Goal: Navigation & Orientation: Understand site structure

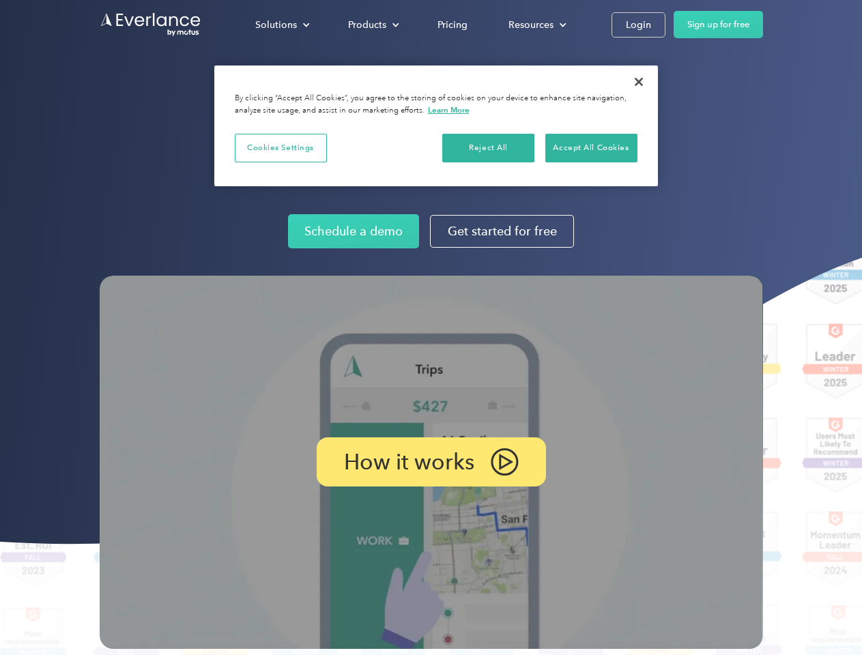
click at [430, 327] on img at bounding box center [431, 462] width 663 height 373
click at [282, 25] on div "Solutions" at bounding box center [276, 24] width 42 height 17
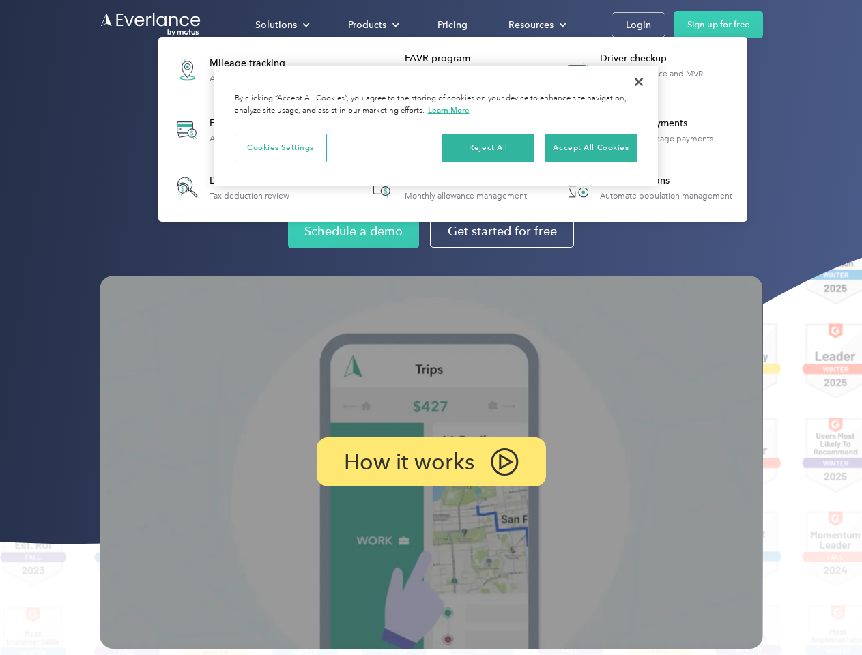
click at [372, 25] on div "Products" at bounding box center [367, 24] width 38 height 17
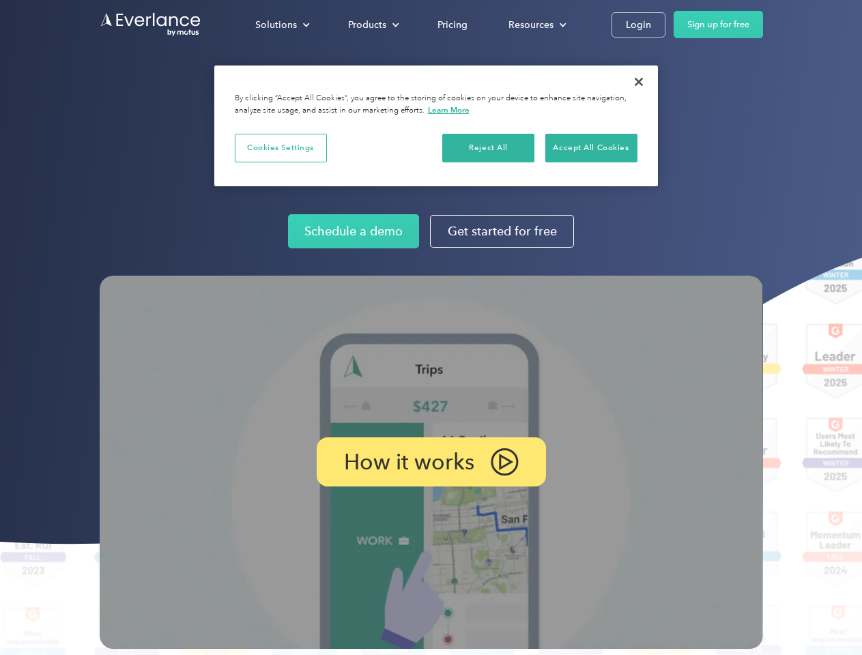
click at [535, 25] on div "Resources" at bounding box center [530, 24] width 45 height 17
click at [430, 462] on p "How it works" at bounding box center [409, 462] width 130 height 16
click at [280, 147] on button "Cookies Settings" at bounding box center [281, 148] width 92 height 29
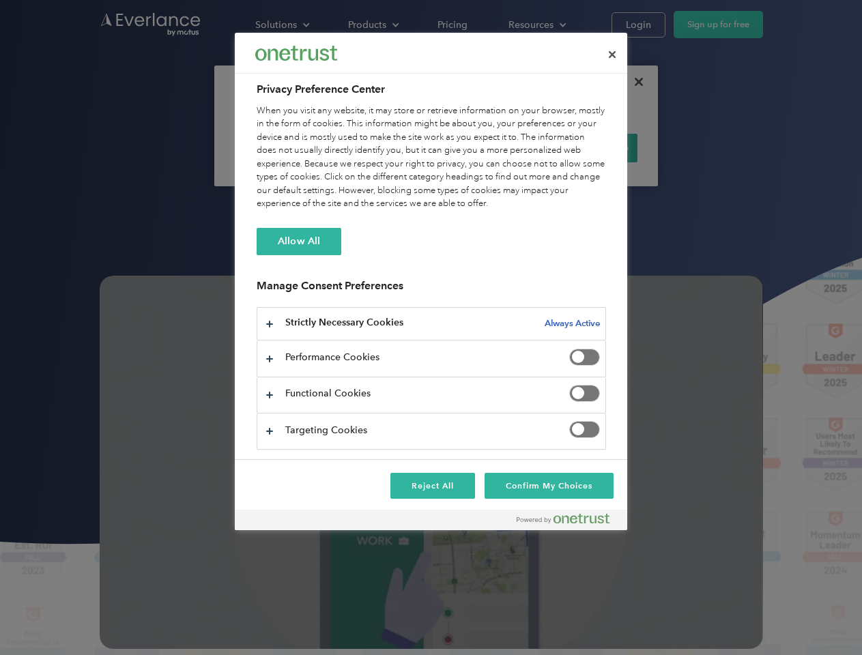
click at [488, 147] on div "When you visit any website, it may store or retrieve information on your browse…" at bounding box center [430, 157] width 349 height 106
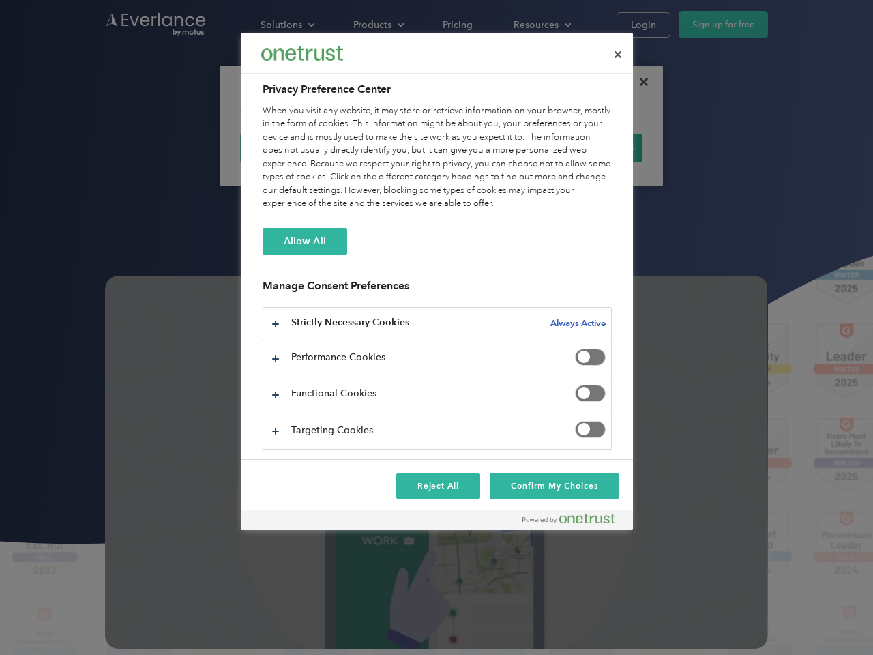
click at [591, 147] on div "When you visit any website, it may store or retrieve information on your browse…" at bounding box center [437, 157] width 349 height 106
click at [638, 82] on div at bounding box center [436, 327] width 873 height 655
